Goal: Task Accomplishment & Management: Use online tool/utility

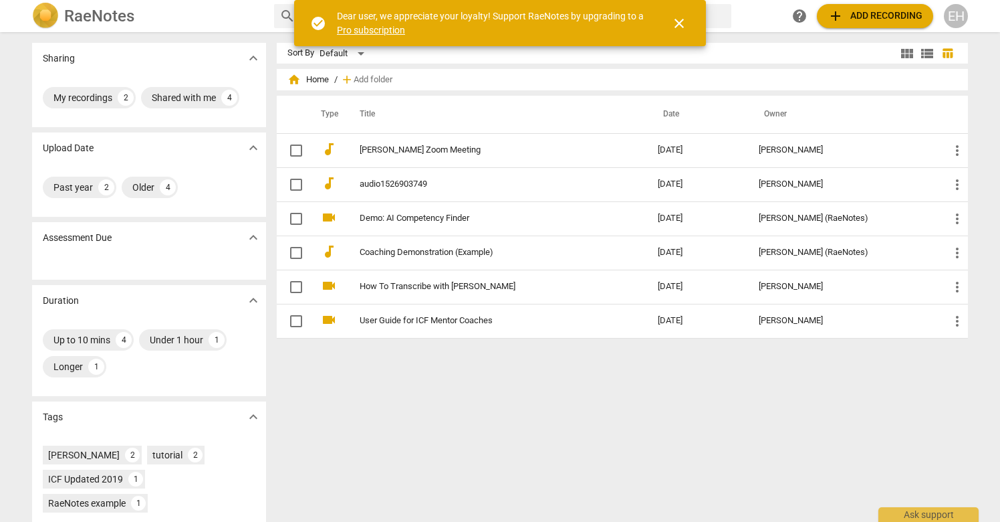
click at [835, 13] on span "add" at bounding box center [836, 16] width 16 height 16
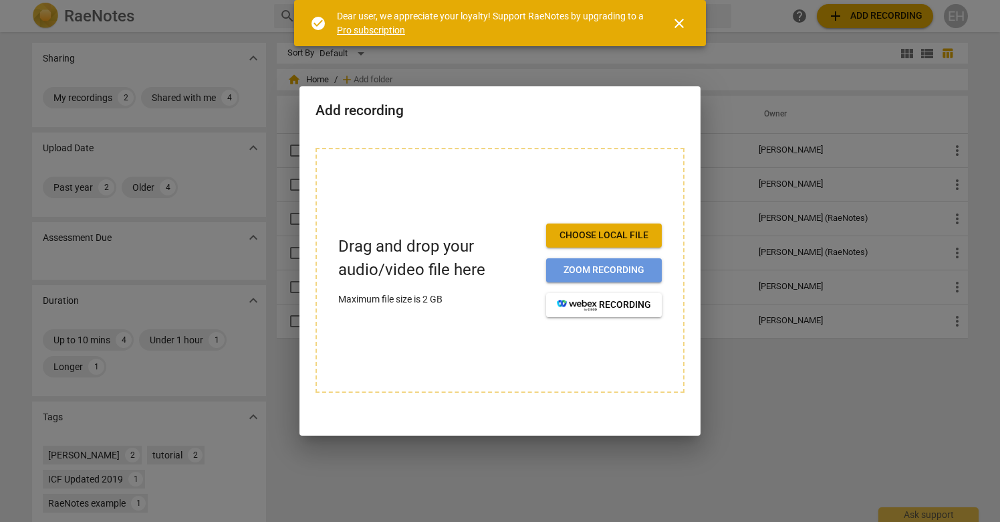
click at [592, 267] on span "Zoom recording" at bounding box center [604, 269] width 94 height 13
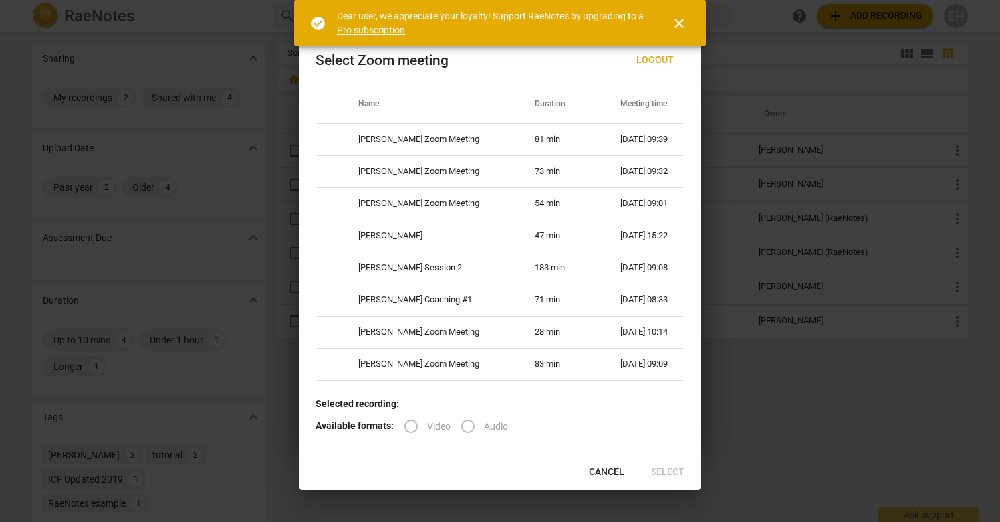
click at [465, 425] on label "Audio" at bounding box center [480, 426] width 56 height 32
click at [410, 431] on label "Video" at bounding box center [422, 426] width 55 height 32
click at [681, 17] on span "close" at bounding box center [679, 23] width 16 height 16
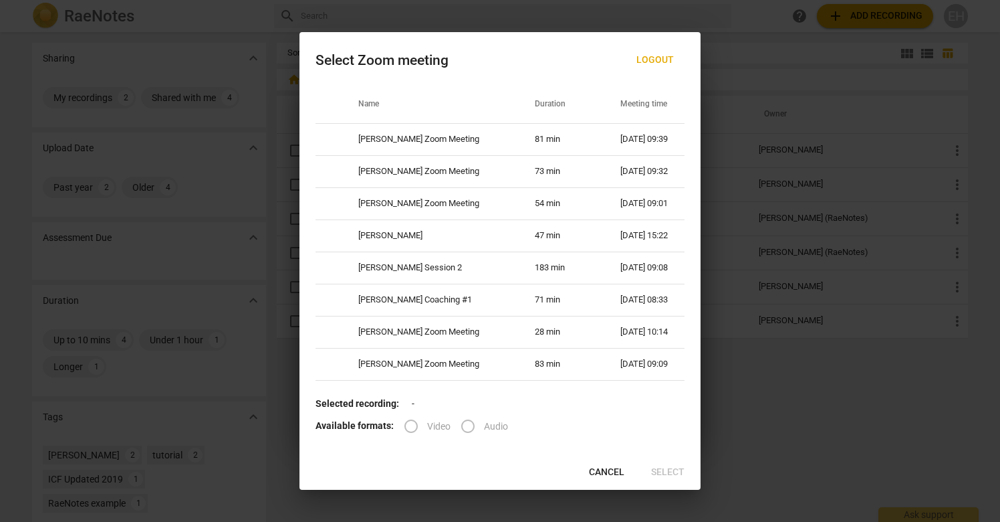
click at [600, 468] on span "Cancel" at bounding box center [606, 471] width 35 height 13
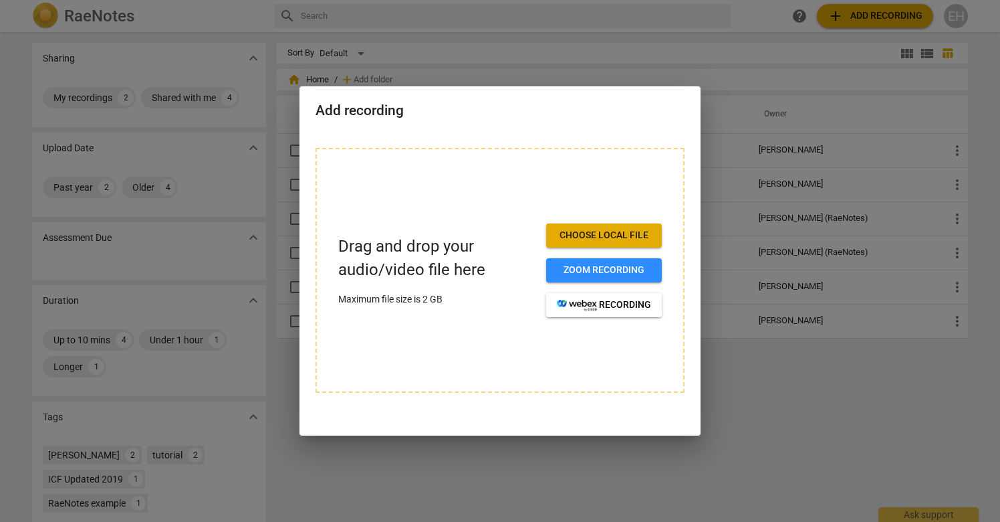
click at [607, 243] on button "Choose local file" at bounding box center [604, 235] width 116 height 24
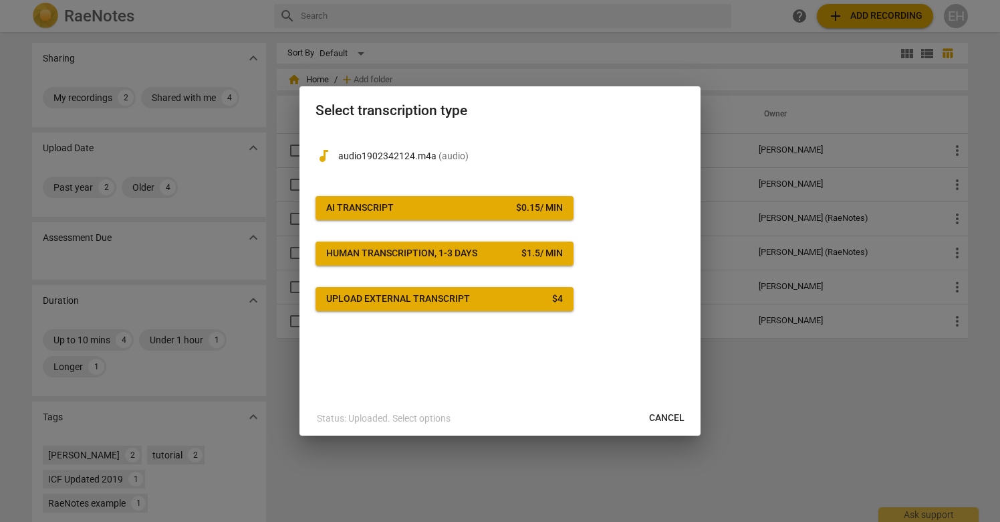
click at [460, 207] on span "AI Transcript $ 0.15 / min" at bounding box center [444, 207] width 237 height 13
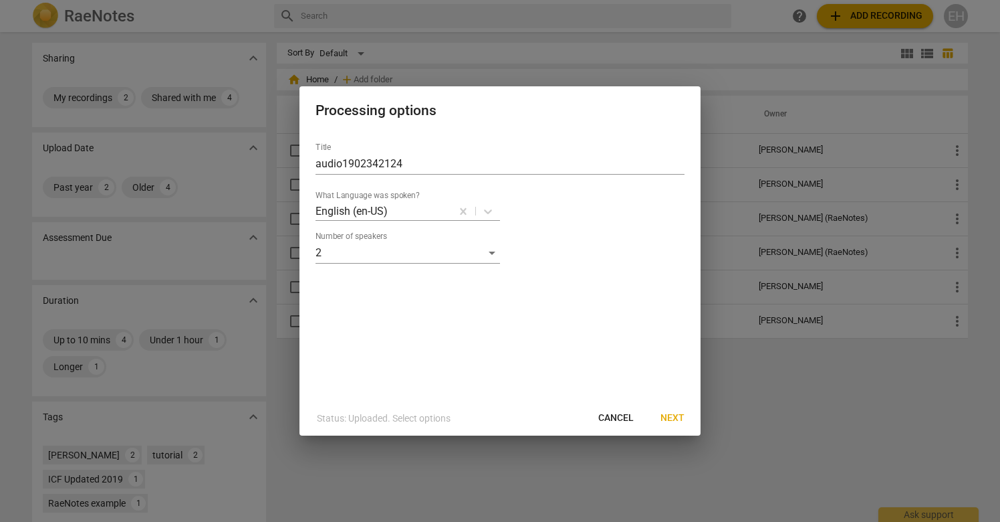
click at [671, 418] on span "Next" at bounding box center [673, 417] width 24 height 13
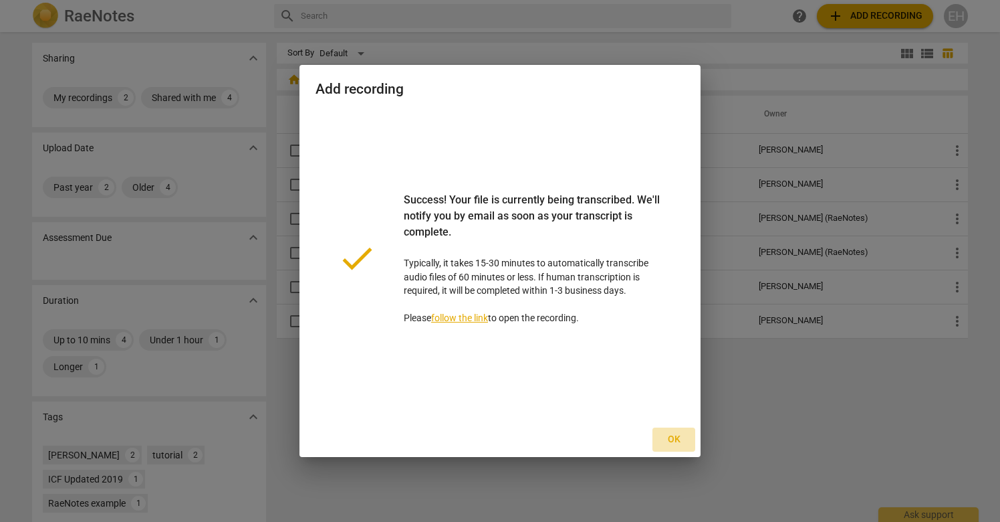
click at [672, 440] on span "Ok" at bounding box center [673, 439] width 21 height 13
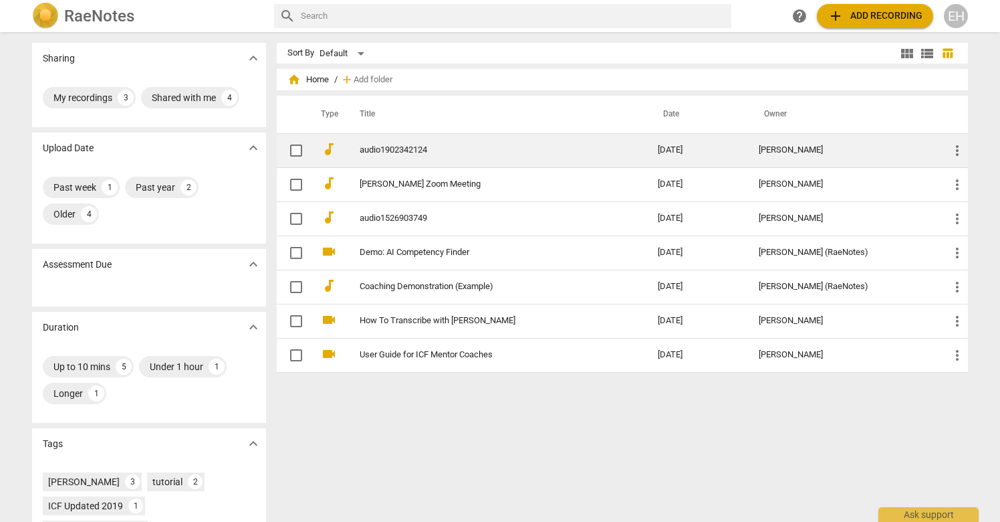
click at [404, 152] on link "audio1902342124" at bounding box center [485, 150] width 250 height 10
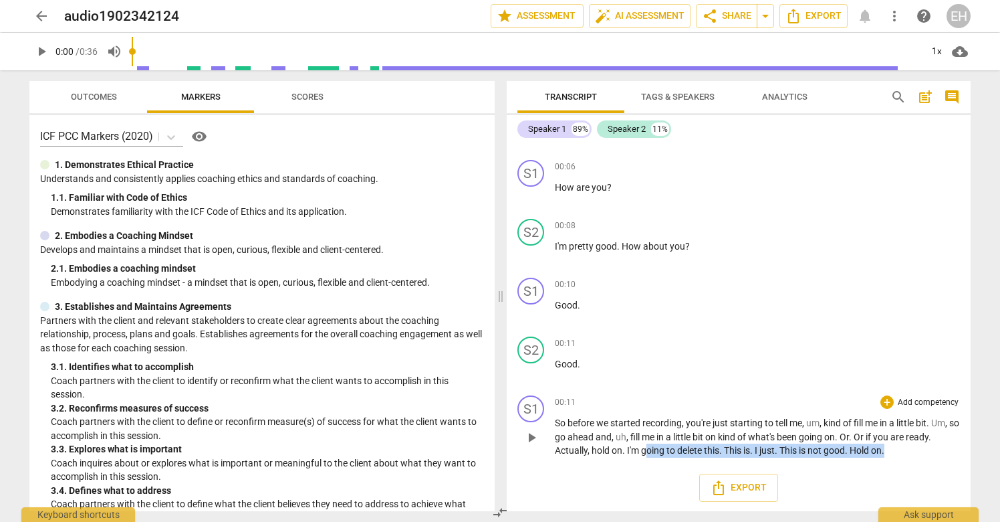
drag, startPoint x: 917, startPoint y: 449, endPoint x: 648, endPoint y: 455, distance: 269.5
click at [648, 455] on p "So before we started recording , you're just starting to tell me , um , kind of…" at bounding box center [757, 436] width 405 height 41
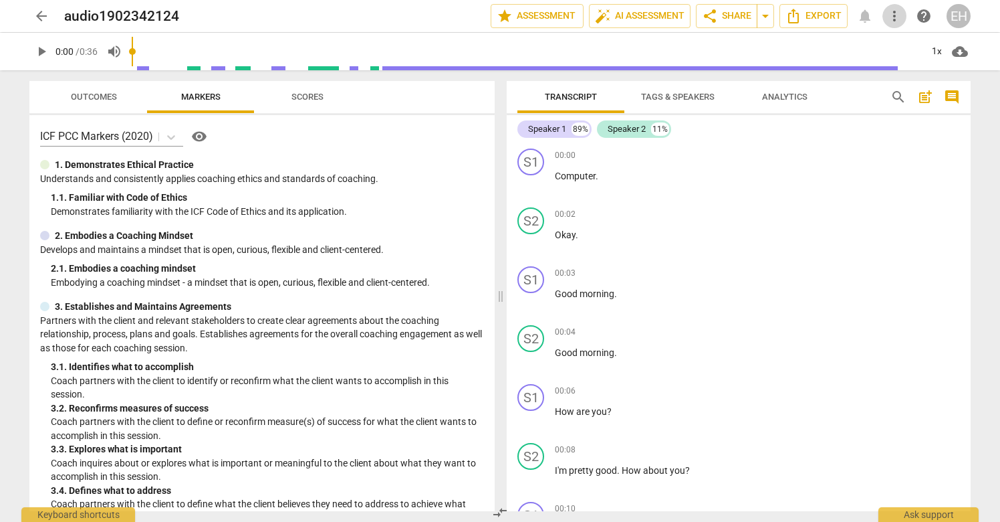
click at [899, 12] on span "more_vert" at bounding box center [895, 16] width 16 height 16
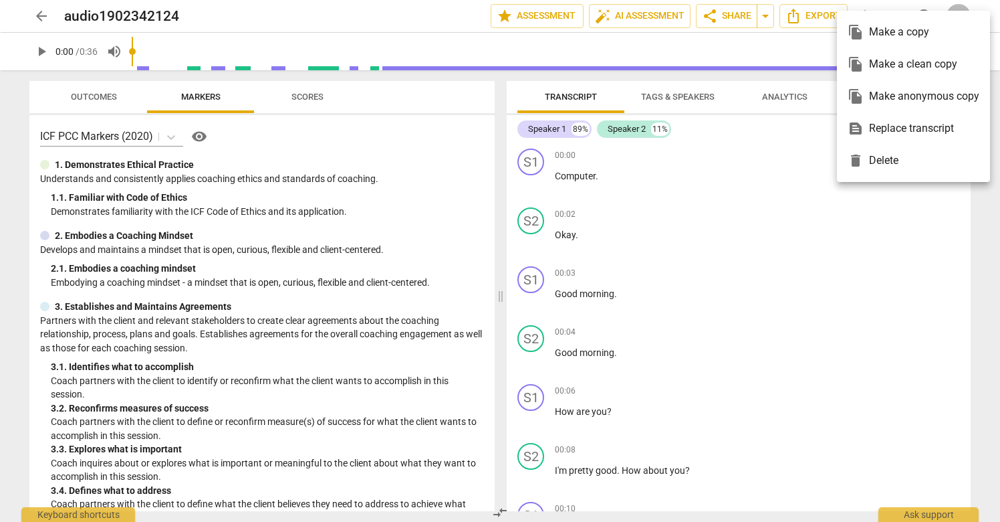
click at [729, 255] on div at bounding box center [500, 261] width 1000 height 522
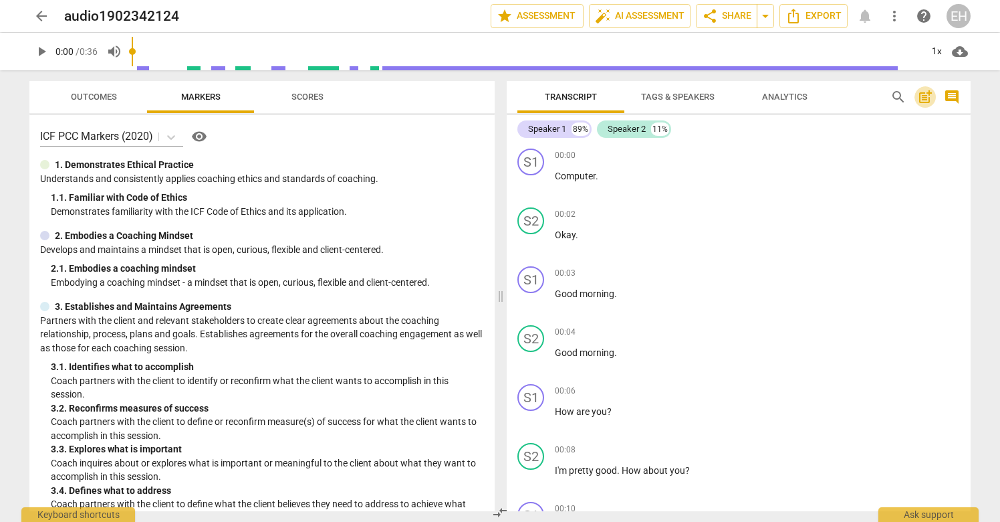
click at [930, 91] on span "post_add" at bounding box center [925, 97] width 16 height 16
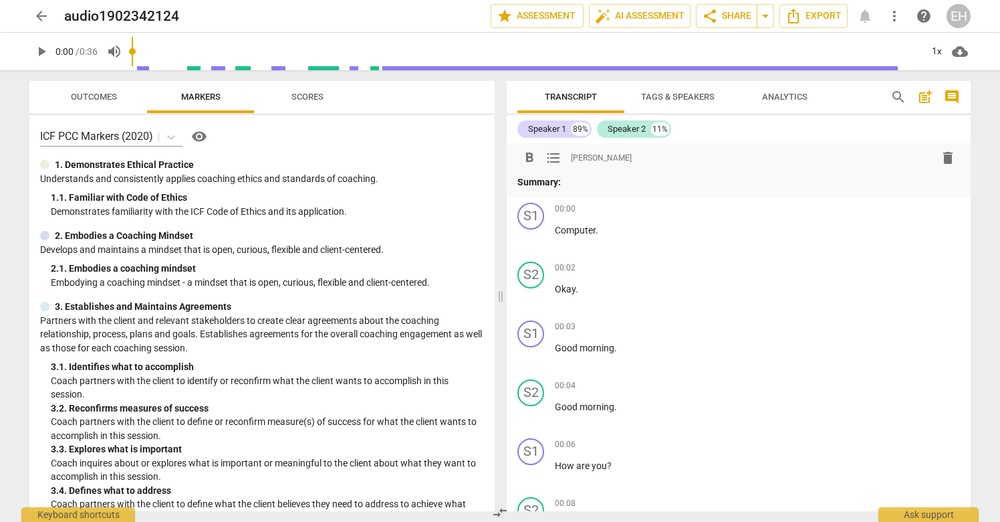
click at [955, 96] on span "comment" at bounding box center [952, 97] width 16 height 16
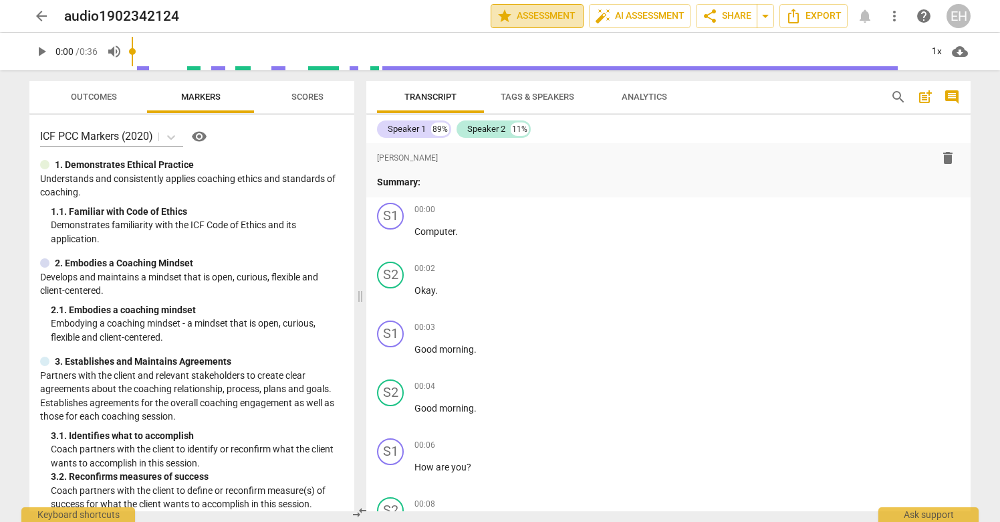
click at [525, 12] on span "star Assessment" at bounding box center [537, 16] width 81 height 16
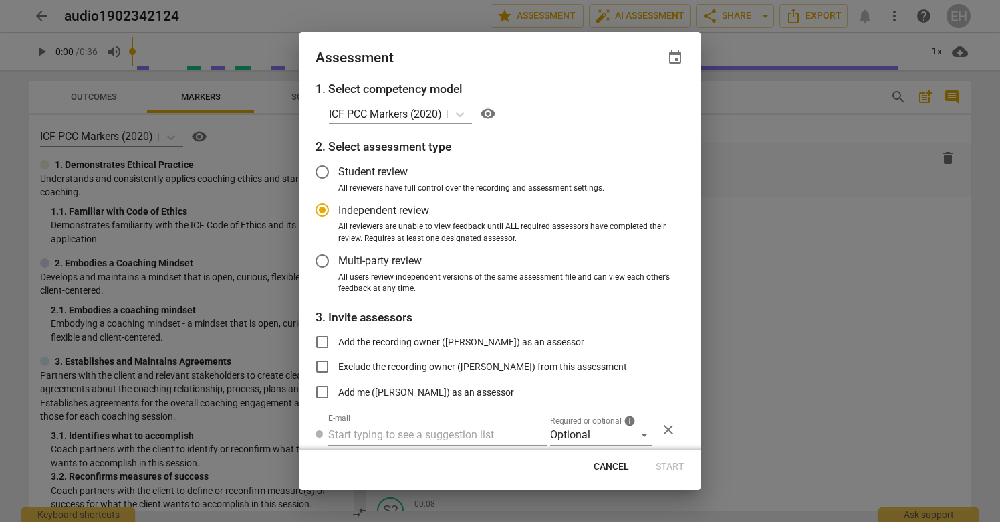
click at [604, 465] on span "Cancel" at bounding box center [611, 466] width 35 height 13
radio input "false"
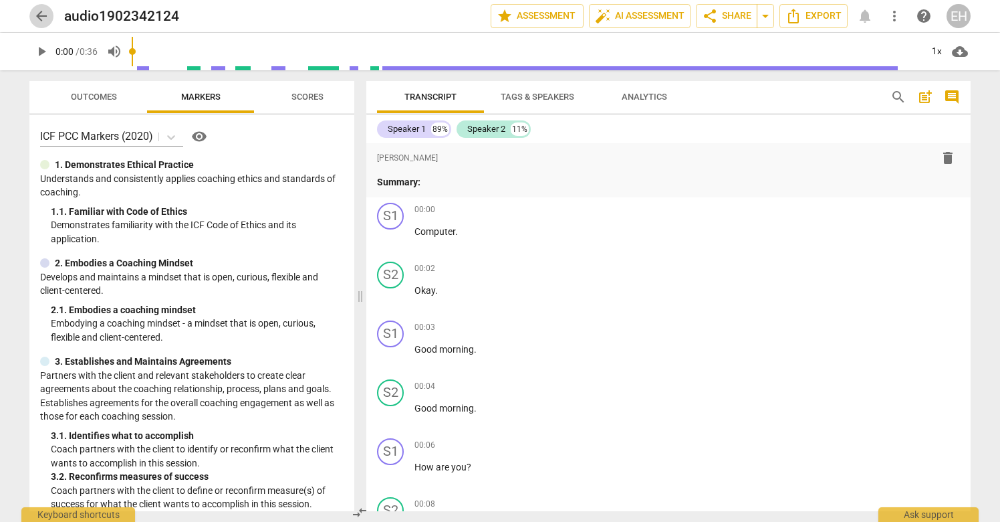
click at [41, 13] on span "arrow_back" at bounding box center [41, 16] width 16 height 16
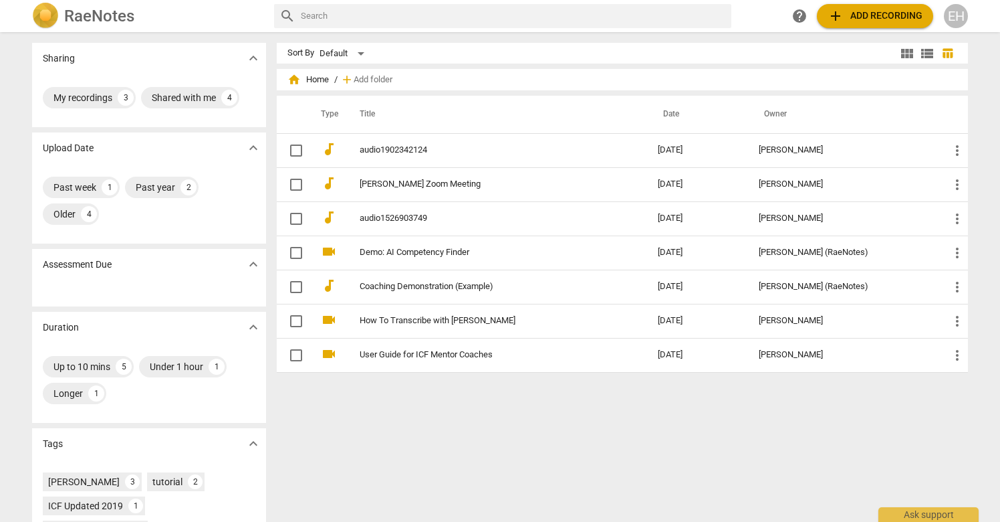
click at [839, 15] on span "add" at bounding box center [836, 16] width 16 height 16
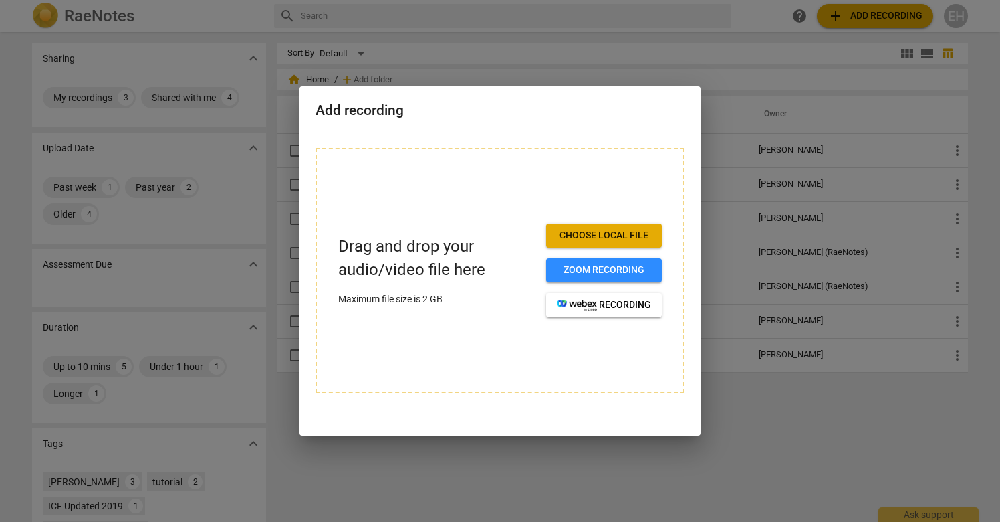
click at [597, 233] on span "Choose local file" at bounding box center [604, 235] width 94 height 13
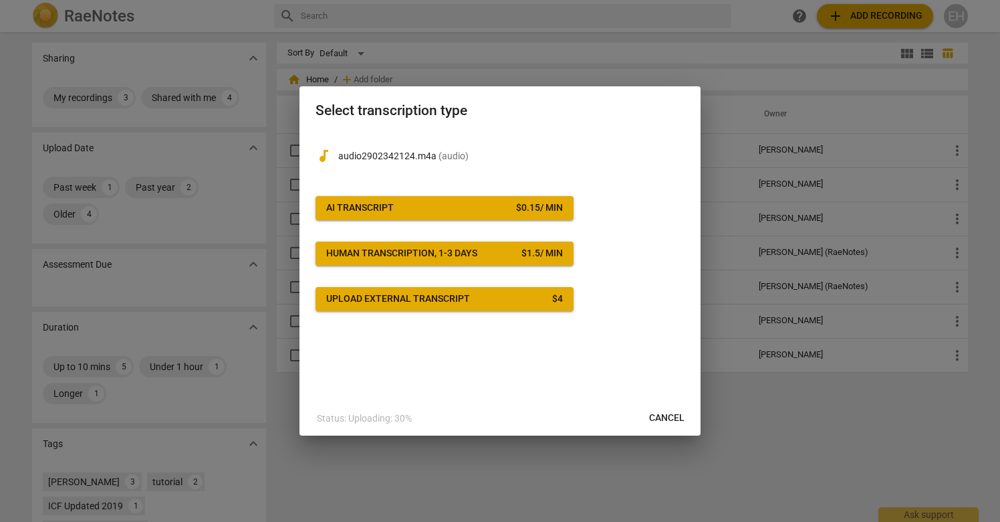
click at [427, 204] on span "AI Transcript $ 0.15 / min" at bounding box center [444, 207] width 237 height 13
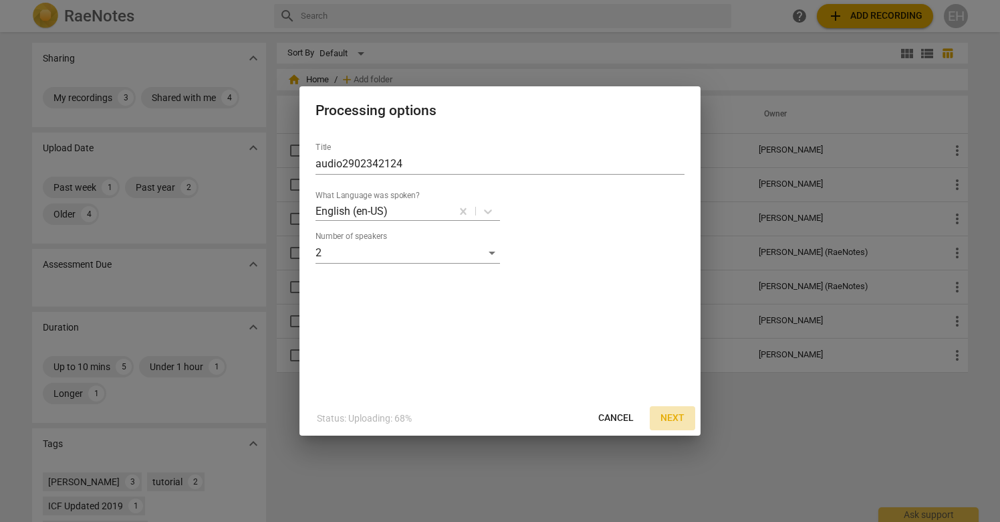
click at [670, 414] on span "Next" at bounding box center [673, 417] width 24 height 13
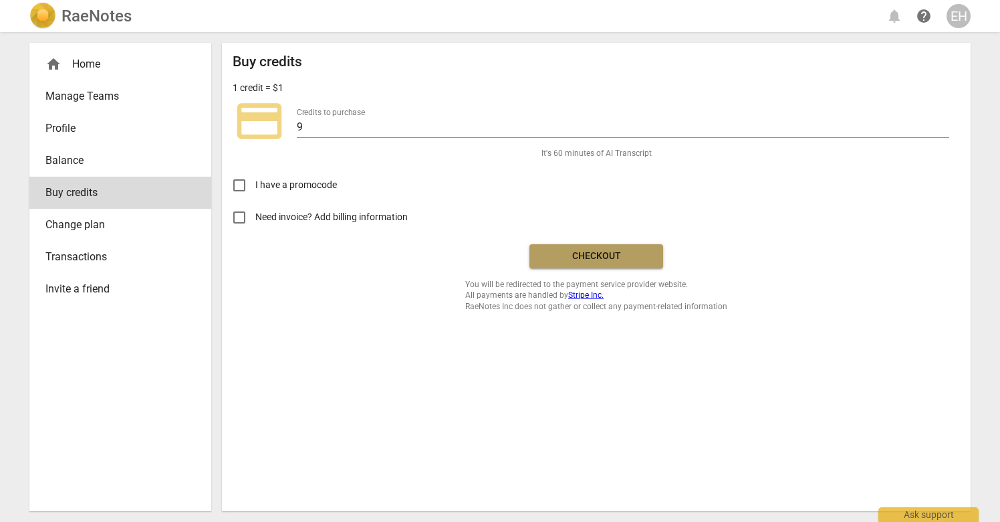
click at [594, 257] on span "Checkout" at bounding box center [596, 255] width 112 height 13
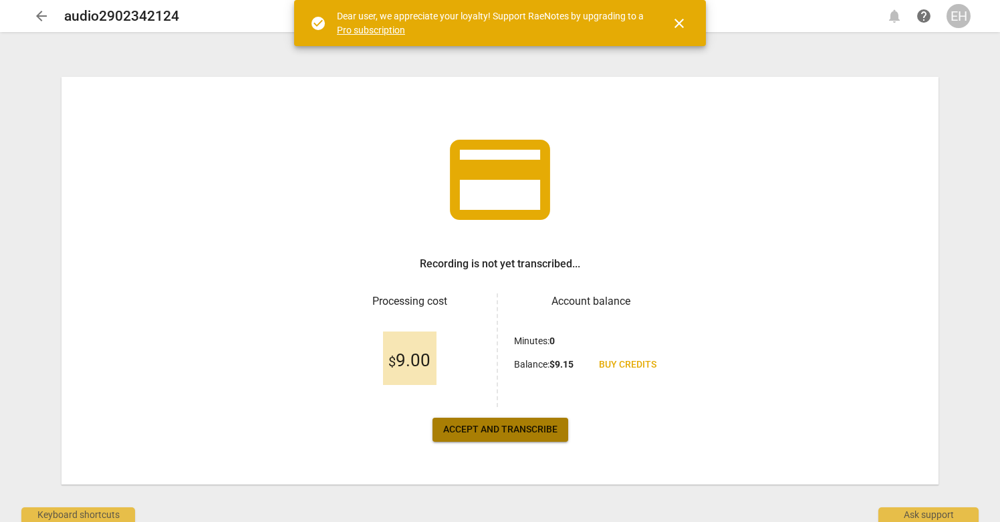
click at [461, 428] on span "Accept and transcribe" at bounding box center [500, 429] width 114 height 13
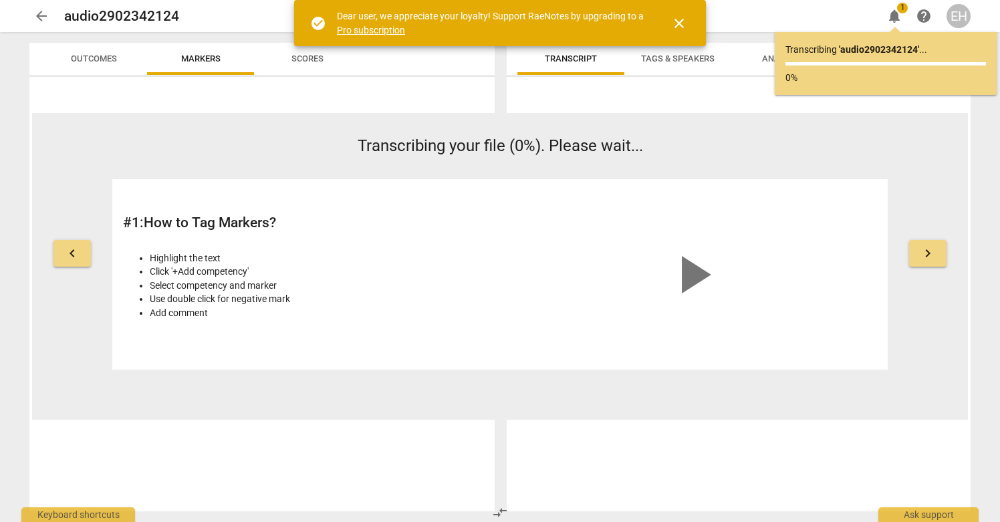
click at [677, 22] on span "close" at bounding box center [679, 23] width 16 height 16
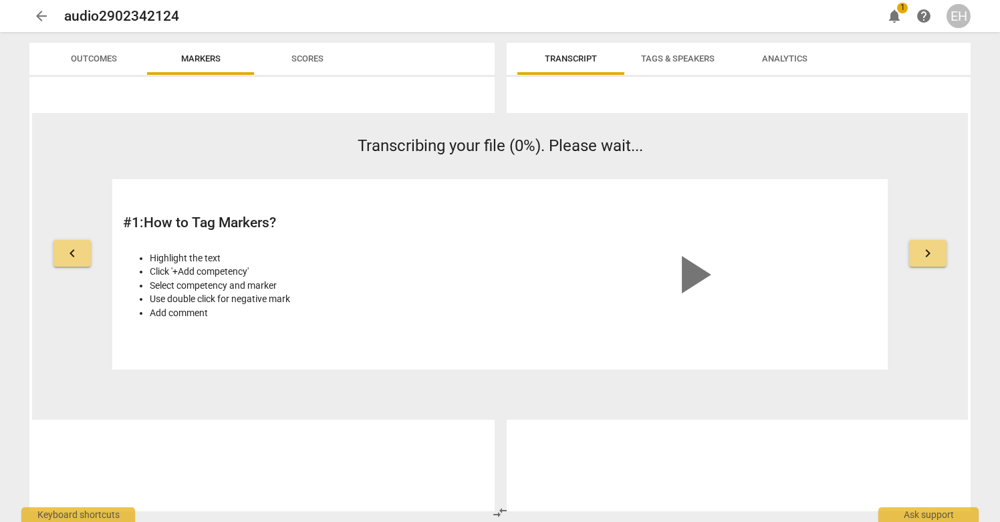
click at [100, 55] on span "Outcomes" at bounding box center [94, 58] width 46 height 10
